Goal: Task Accomplishment & Management: Manage account settings

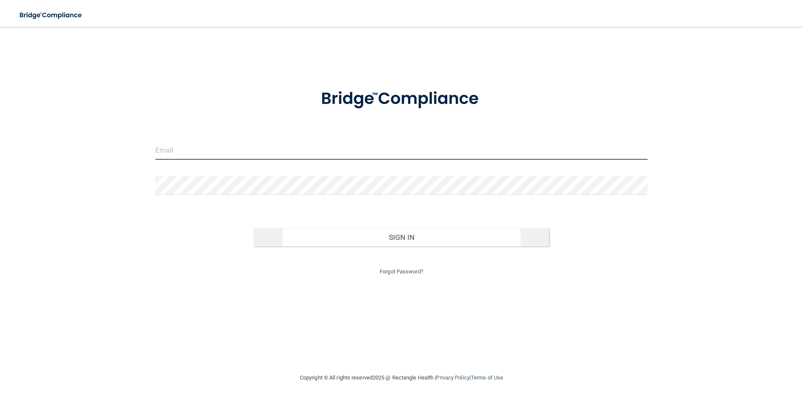
type input "[EMAIL_ADDRESS][DOMAIN_NAME]"
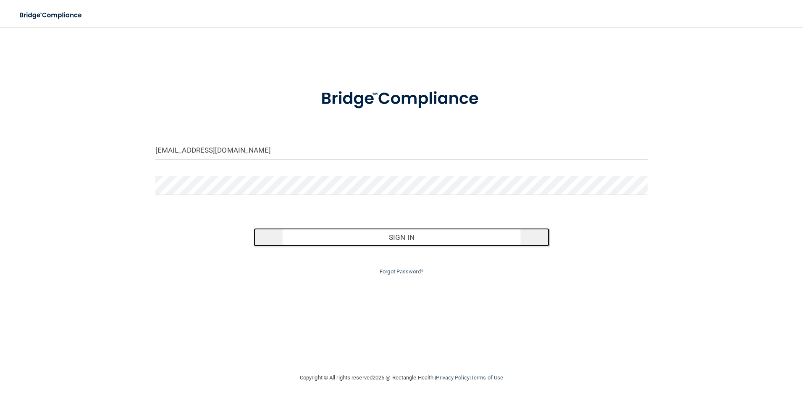
click at [409, 229] on button "Sign In" at bounding box center [401, 237] width 295 height 18
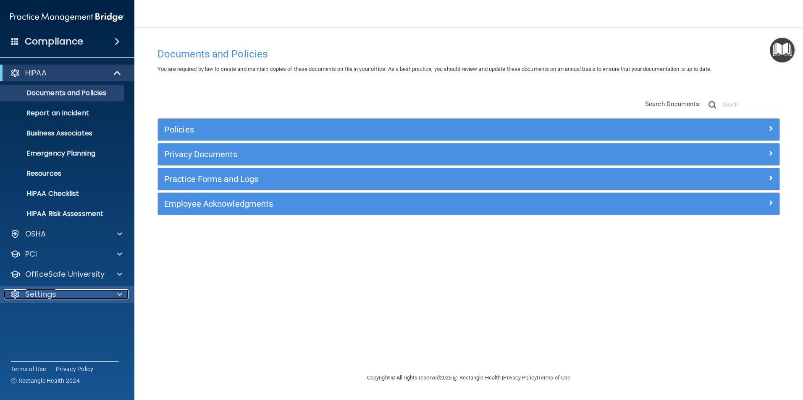
click at [117, 293] on div at bounding box center [118, 295] width 21 height 10
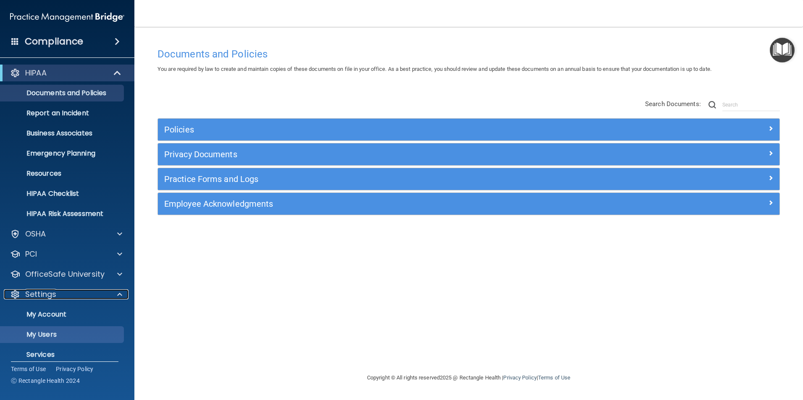
scroll to position [29, 0]
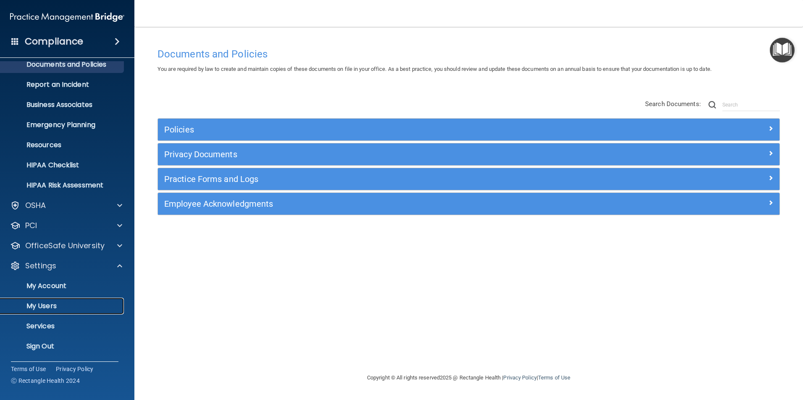
click at [49, 300] on link "My Users" at bounding box center [58, 306] width 132 height 17
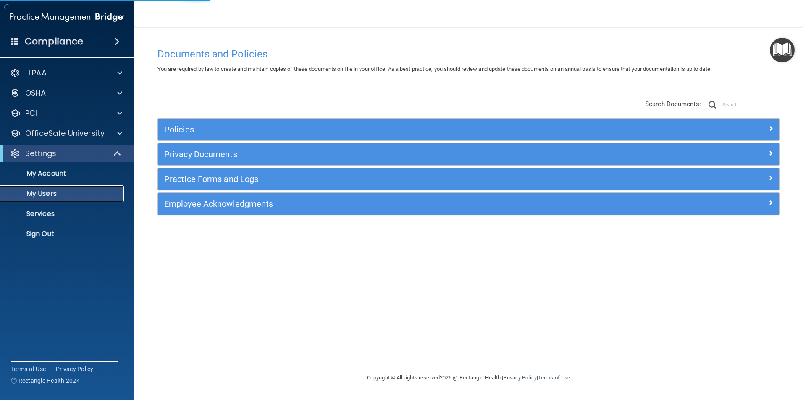
select select "20"
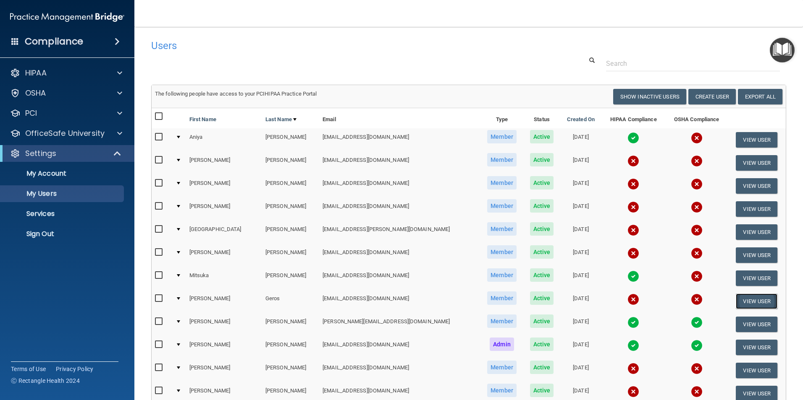
click at [754, 301] on button "View User" at bounding box center [756, 302] width 42 height 16
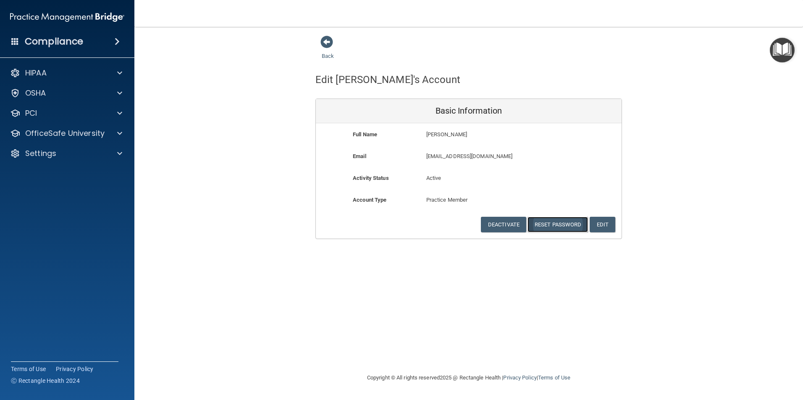
click at [565, 226] on button "Reset Password" at bounding box center [557, 225] width 60 height 16
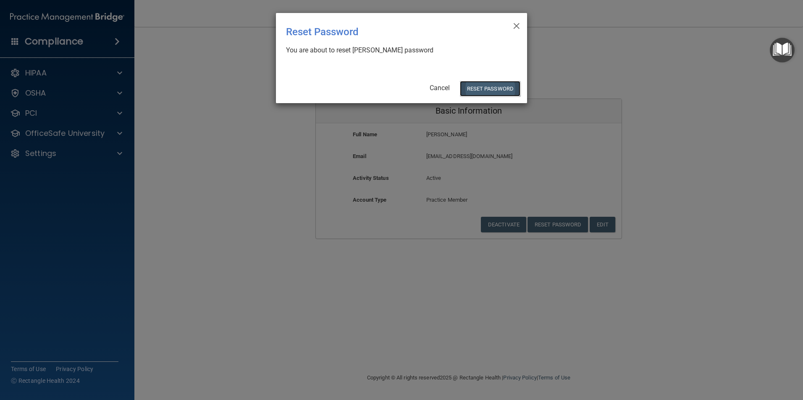
click at [486, 89] on button "Reset Password" at bounding box center [490, 89] width 60 height 16
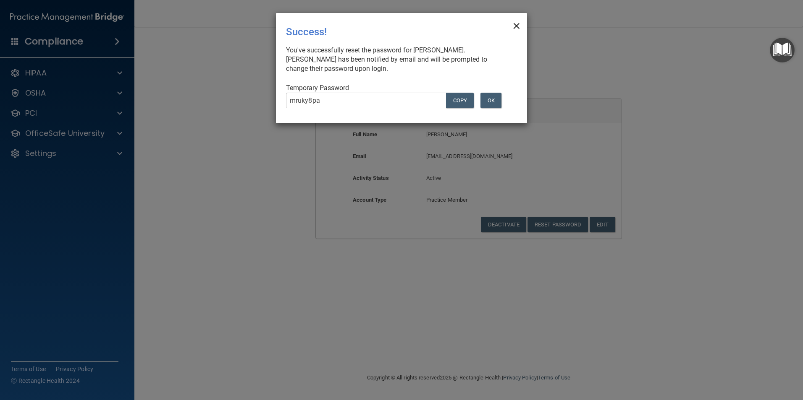
click at [515, 23] on span "×" at bounding box center [516, 24] width 8 height 17
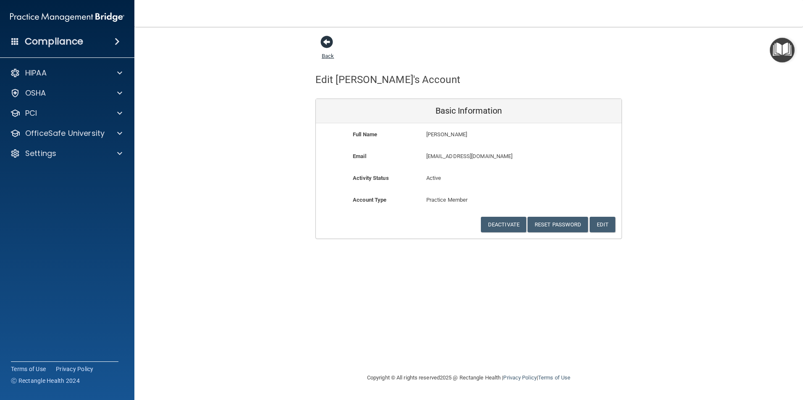
click at [329, 43] on span at bounding box center [326, 42] width 13 height 13
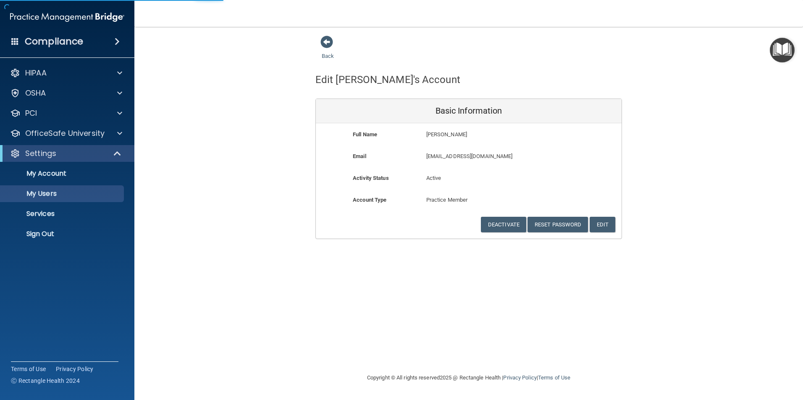
select select "20"
